Goal: Information Seeking & Learning: Understand process/instructions

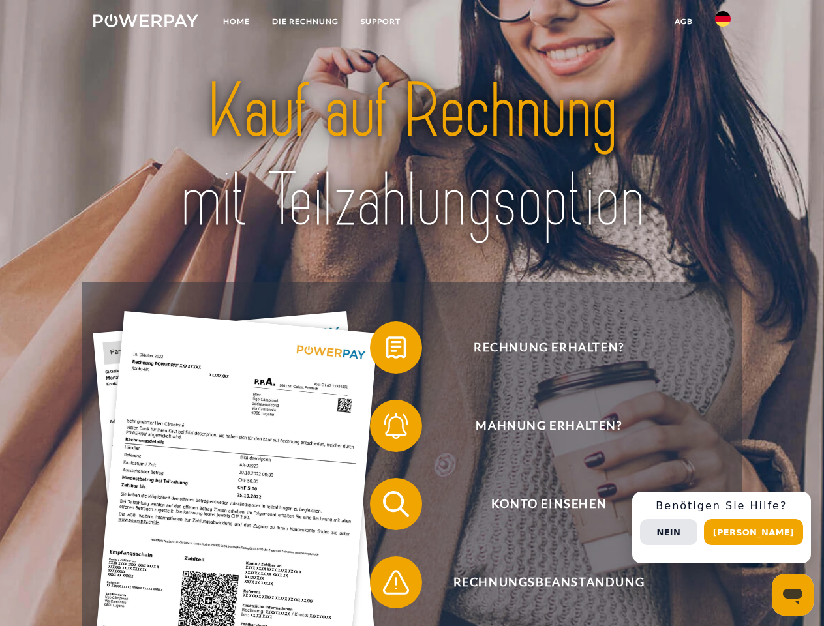
click at [145, 23] on img at bounding box center [145, 20] width 105 height 13
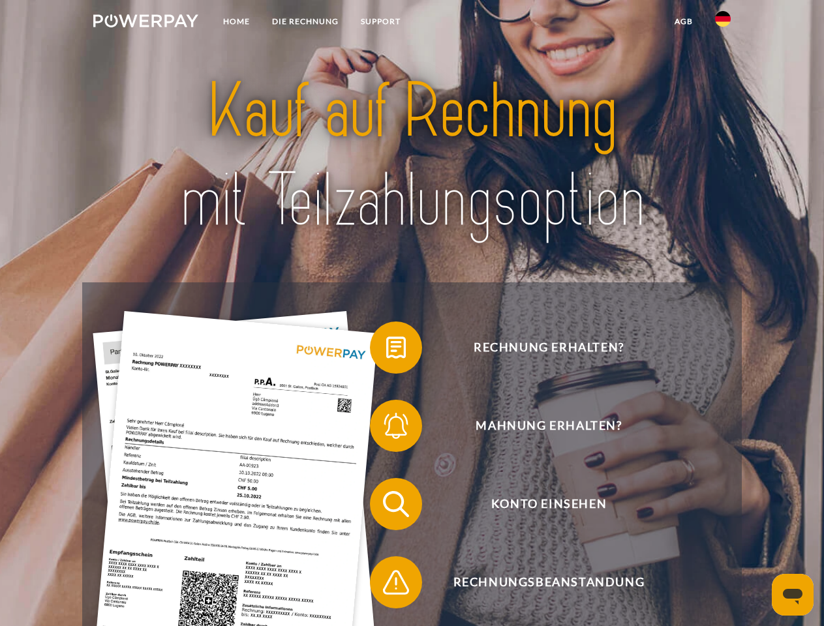
click at [723, 23] on img at bounding box center [723, 19] width 16 height 16
click at [683, 22] on link "agb" at bounding box center [684, 21] width 40 height 23
click at [386, 350] on span at bounding box center [376, 347] width 65 height 65
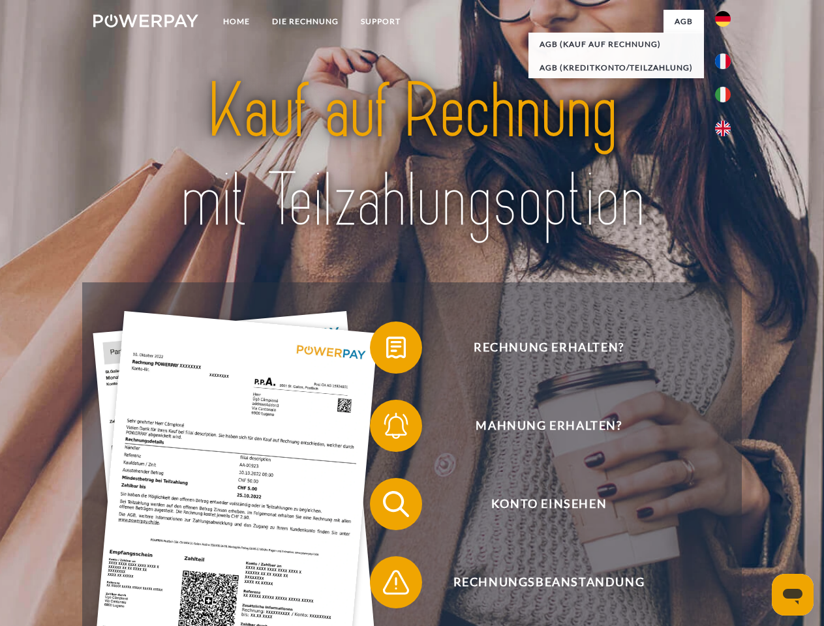
click at [386, 429] on span at bounding box center [376, 425] width 65 height 65
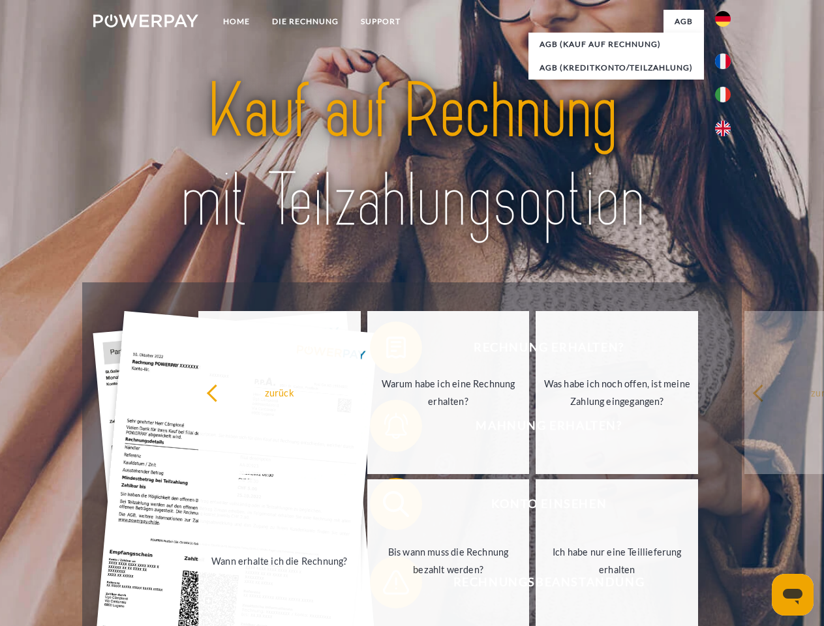
click at [386, 507] on link "Bis wann muss die Rechnung bezahlt werden?" at bounding box center [448, 561] width 162 height 163
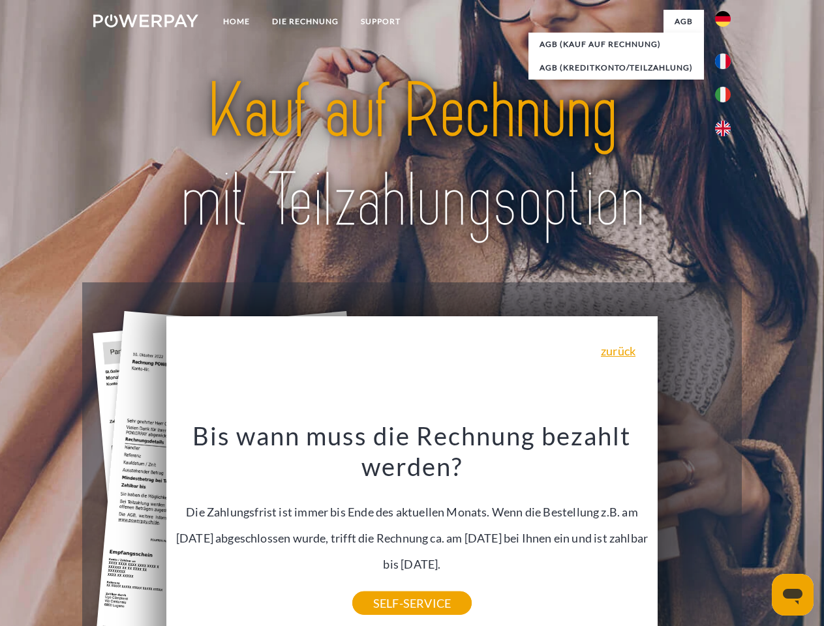
click at [386, 585] on div "Bis wann muss die Rechnung bezahlt werden? Die Zahlungsfrist ist immer bis Ende…" at bounding box center [412, 511] width 476 height 183
click at [726, 528] on div "Rechnung erhalten? Mahnung erhalten? Konto einsehen" at bounding box center [411, 543] width 659 height 522
click at [694, 530] on span "Konto einsehen" at bounding box center [549, 504] width 320 height 52
click at [758, 532] on header "Home DIE RECHNUNG SUPPORT" at bounding box center [412, 450] width 824 height 901
